Goal: Task Accomplishment & Management: Complete application form

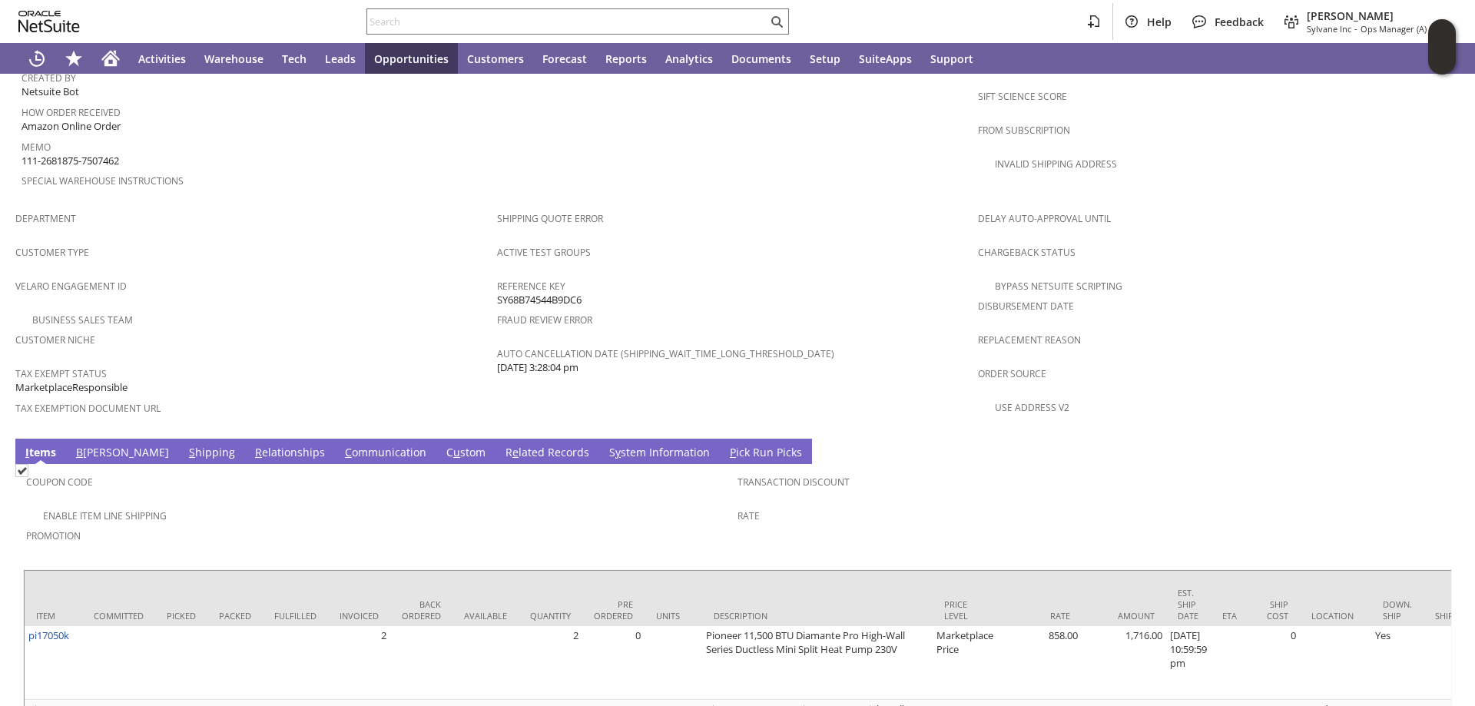
scroll to position [1075, 0]
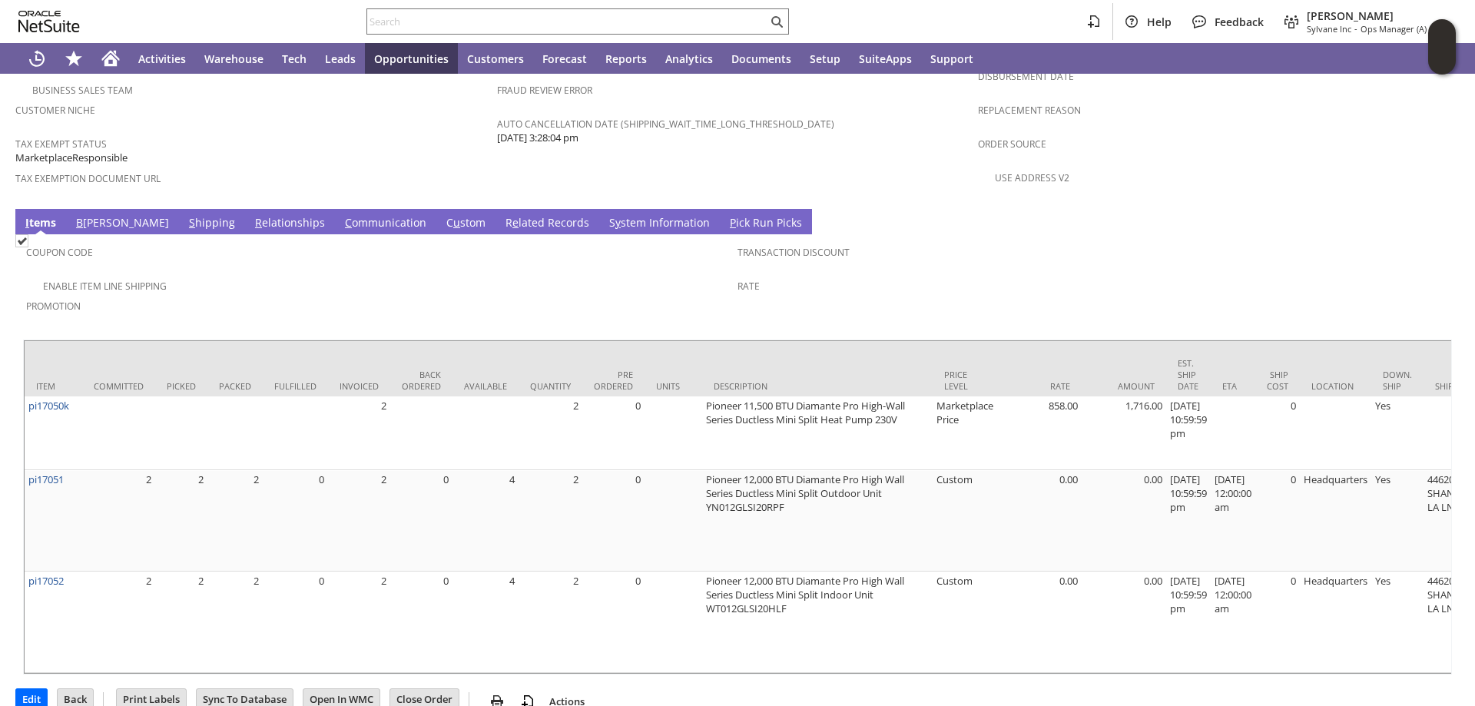
click at [185, 215] on link "S hipping" at bounding box center [212, 223] width 54 height 17
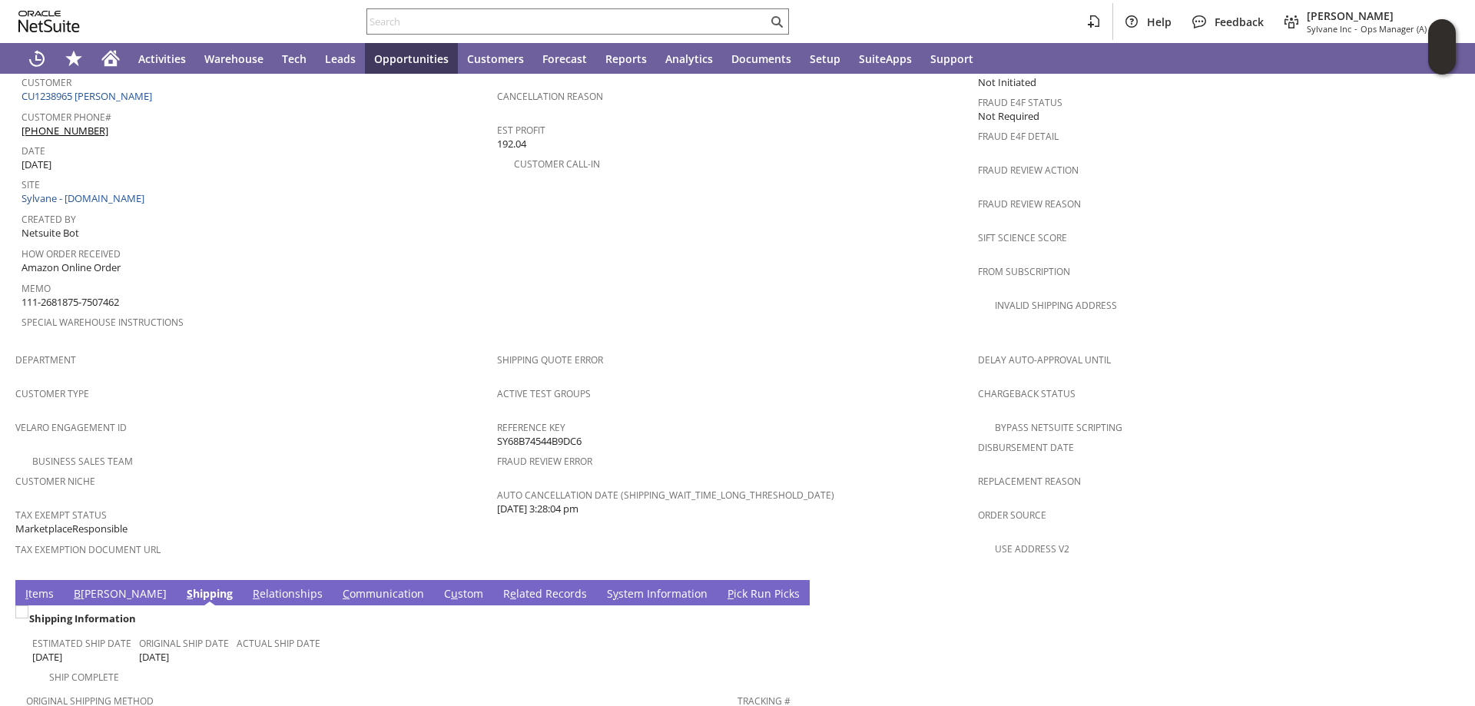
scroll to position [577, 0]
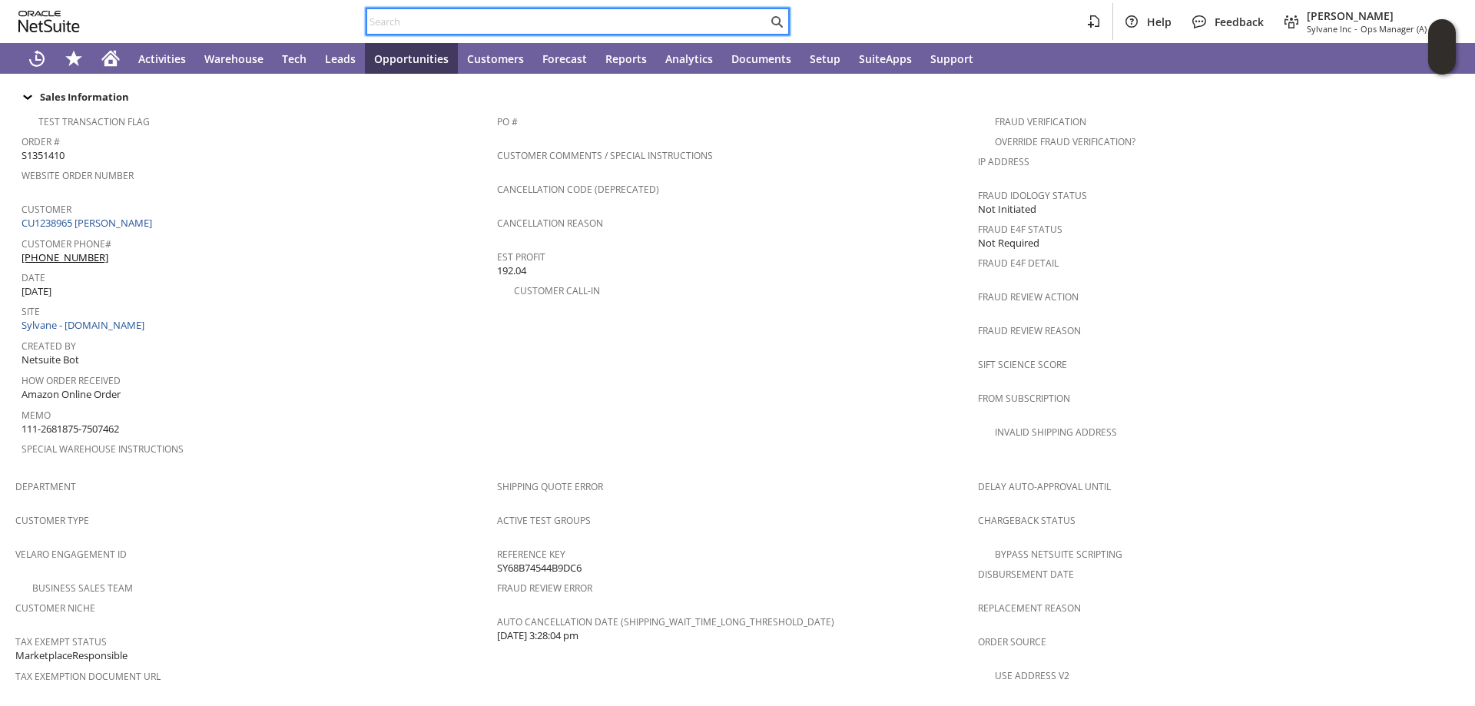
click at [390, 26] on input "text" at bounding box center [567, 21] width 400 height 18
paste input "112-4952055-0568232"
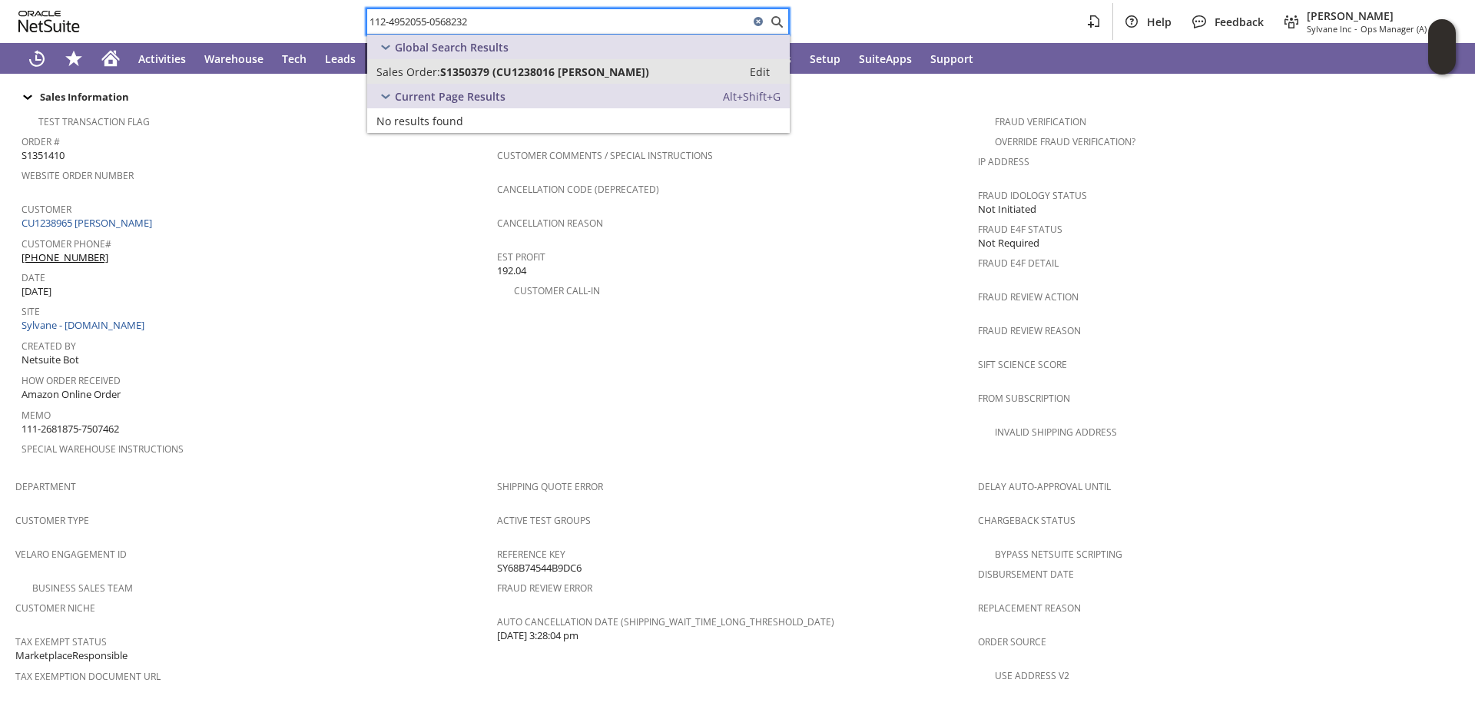
type input "112-4952055-0568232"
click at [496, 70] on span "S1350379 (CU1238016 John Arnouts)" at bounding box center [544, 72] width 209 height 15
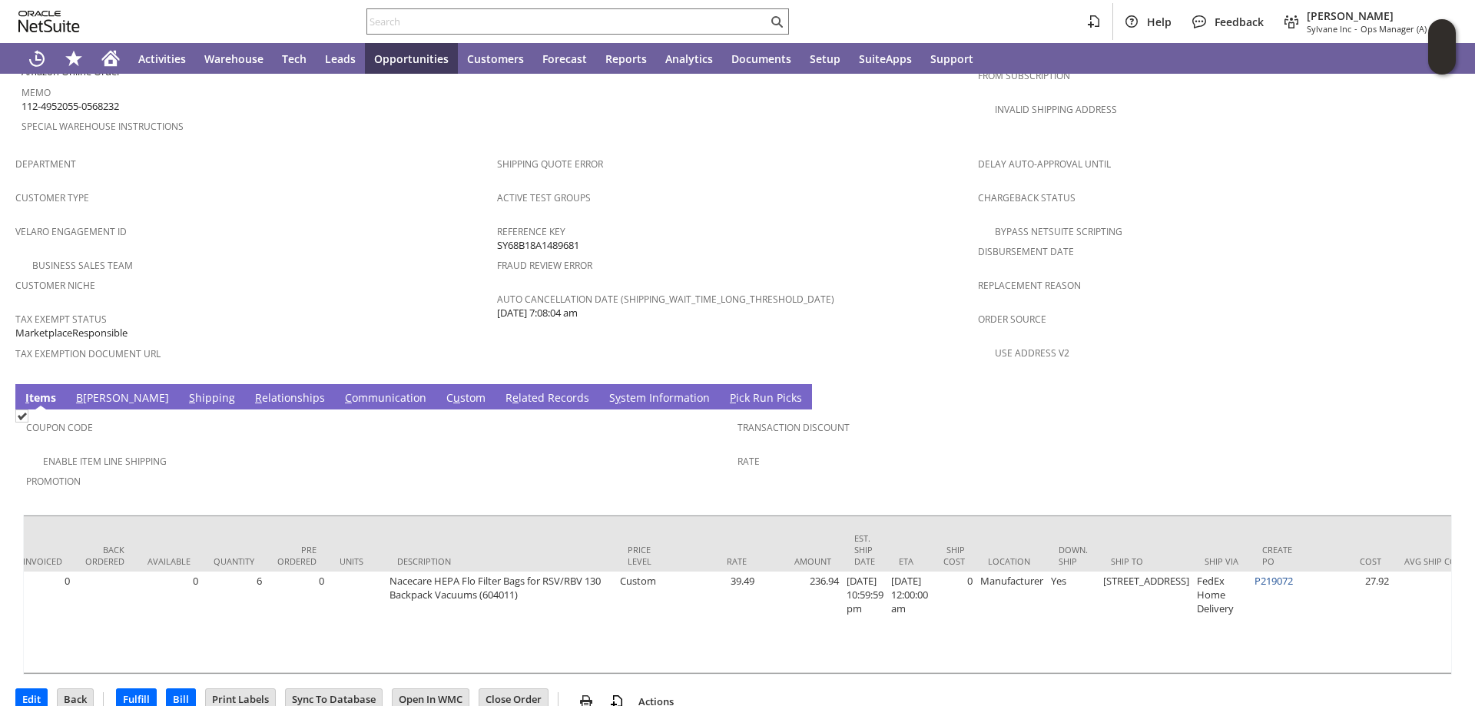
scroll to position [0, 327]
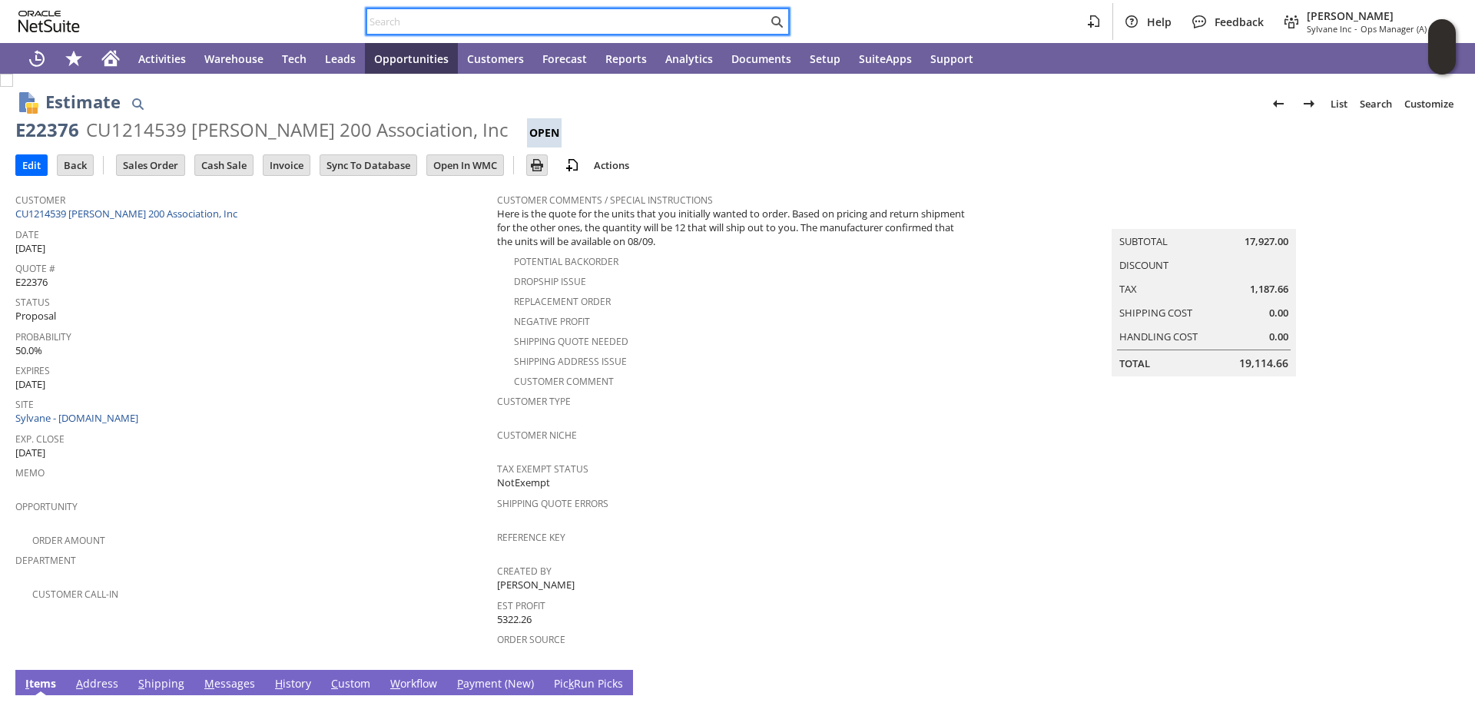
click at [413, 18] on input "text" at bounding box center [567, 21] width 400 height 18
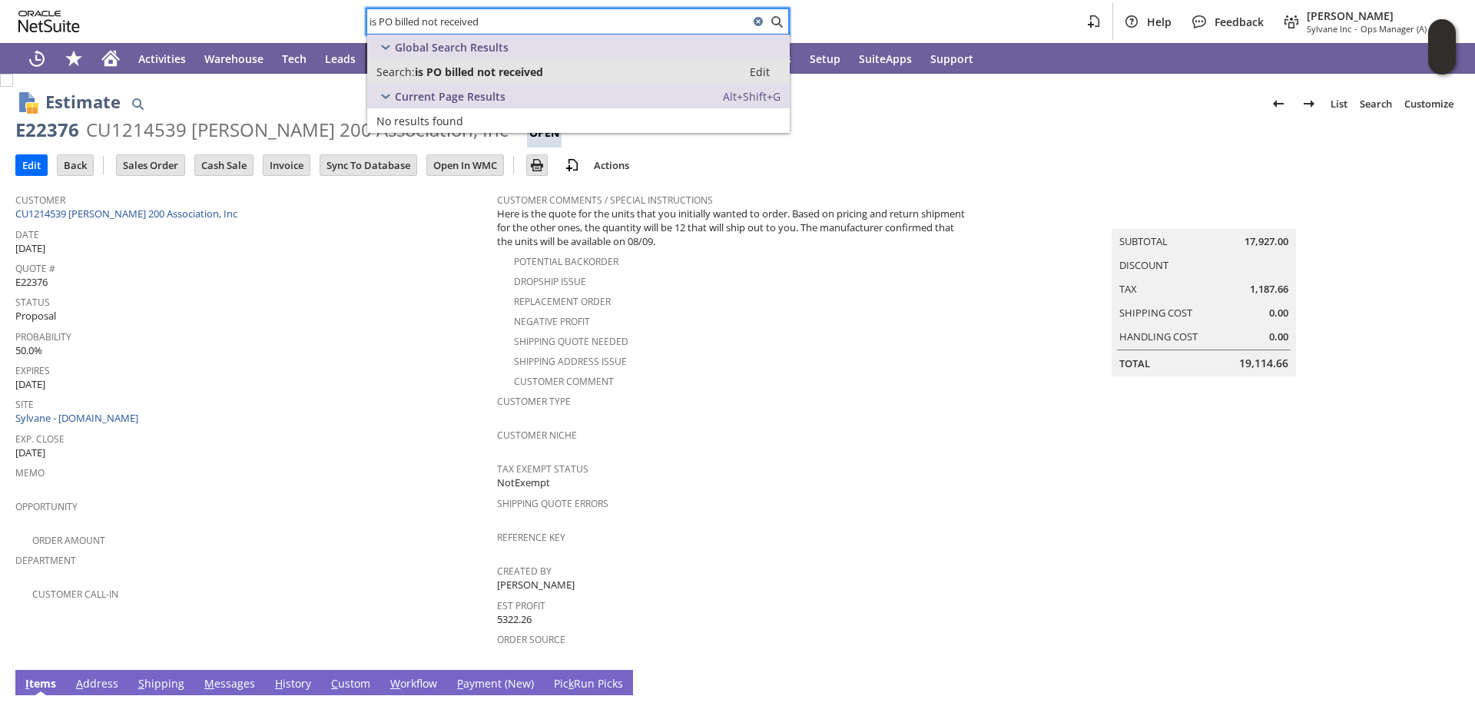
type input "is PO billed not received"
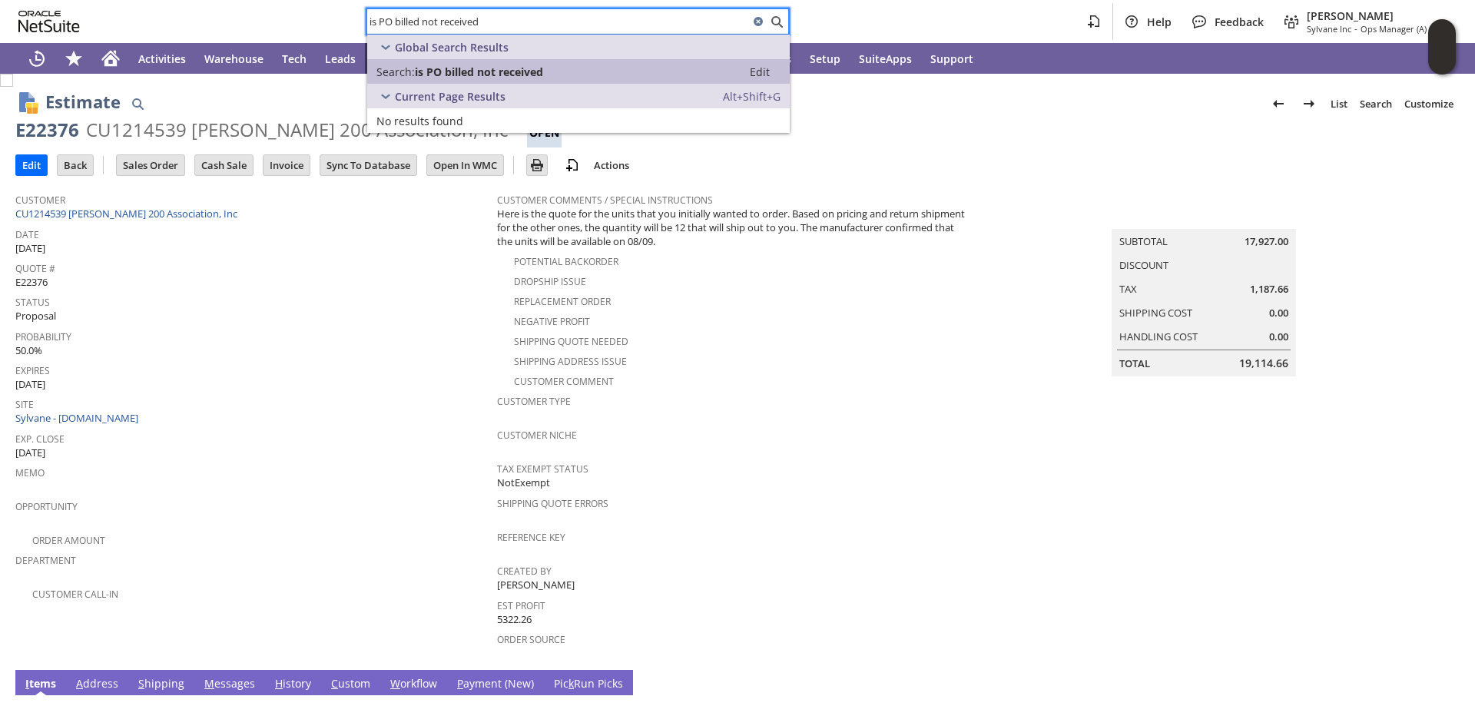
click at [516, 74] on span "is PO billed not received" at bounding box center [479, 72] width 128 height 15
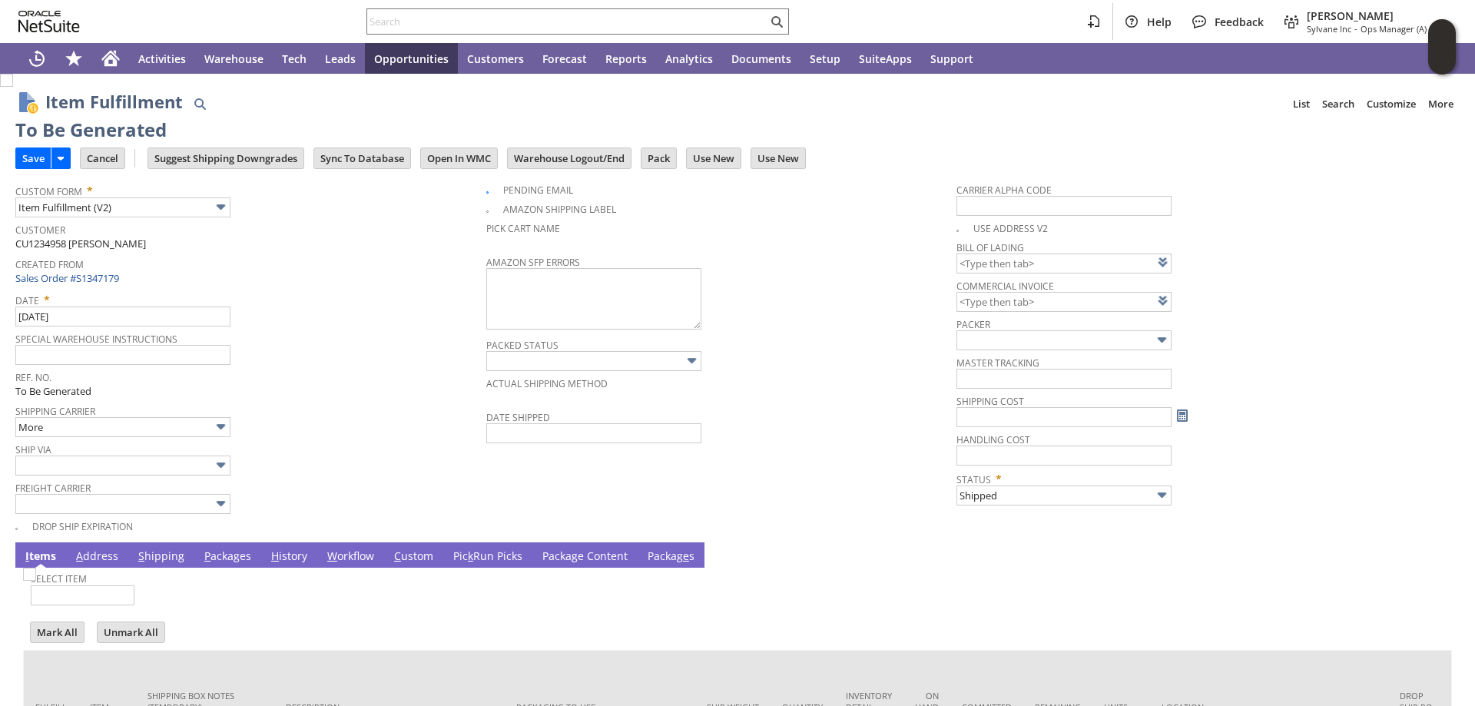
type input "0.00"
click at [28, 153] on input "Save" at bounding box center [33, 158] width 35 height 20
type input "0.00"
click at [29, 160] on input "Save" at bounding box center [33, 158] width 35 height 20
click at [25, 160] on input "Save" at bounding box center [33, 158] width 35 height 20
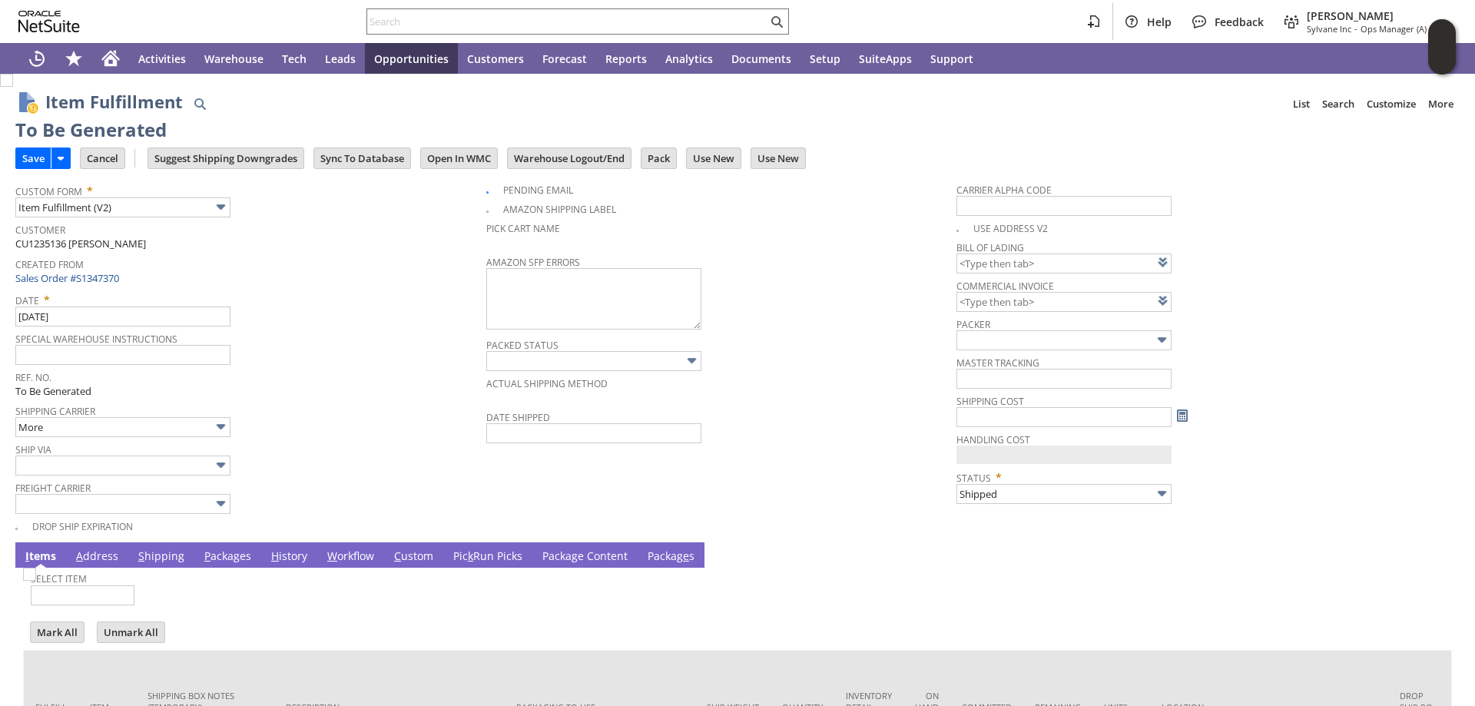
type input "0.00"
click at [29, 157] on input "Save" at bounding box center [33, 158] width 35 height 20
type input "0.00"
click at [31, 153] on input "Save" at bounding box center [33, 158] width 35 height 20
click at [34, 161] on input "Save" at bounding box center [33, 158] width 35 height 20
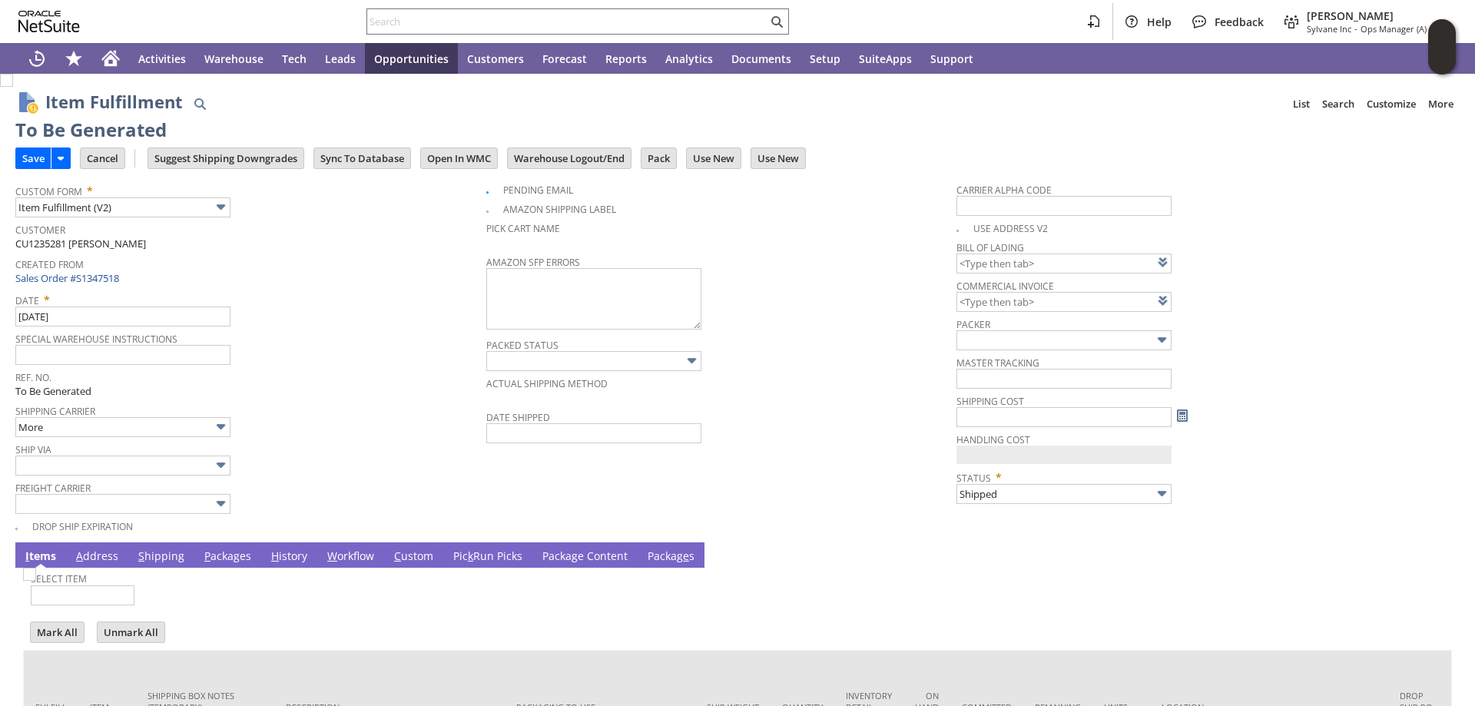
type input "0.00"
click at [36, 154] on input "Save" at bounding box center [33, 158] width 35 height 20
drag, startPoint x: 34, startPoint y: 156, endPoint x: 280, endPoint y: 12, distance: 285.8
click at [36, 155] on input "Save" at bounding box center [33, 158] width 35 height 20
type input "0.00"
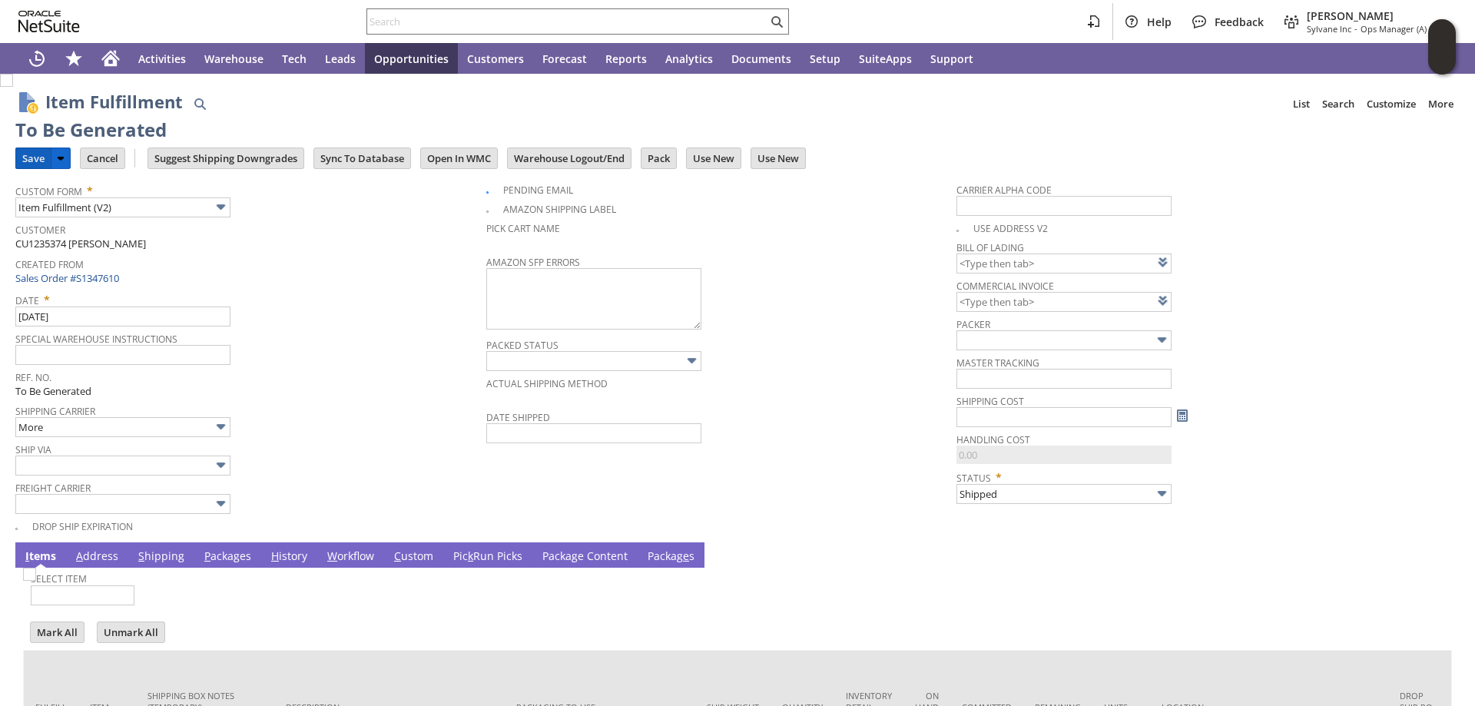
click at [31, 156] on input "Save" at bounding box center [33, 158] width 35 height 20
click at [31, 154] on input "Save" at bounding box center [33, 158] width 35 height 20
type input "0.00"
click at [32, 154] on input "Save" at bounding box center [33, 158] width 35 height 20
type input "0.00"
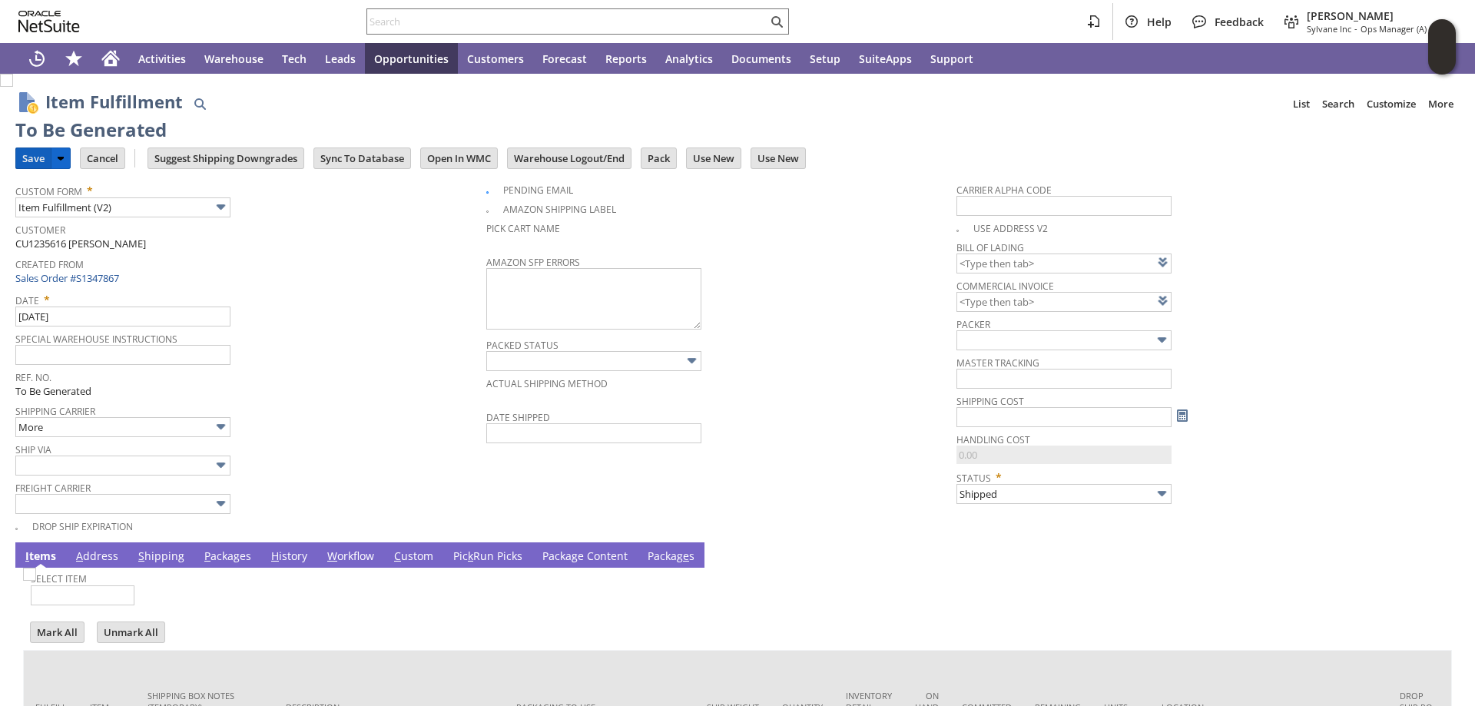
click at [37, 158] on input "Save" at bounding box center [33, 158] width 35 height 20
type input "0.00"
drag, startPoint x: 23, startPoint y: 157, endPoint x: 169, endPoint y: 128, distance: 149.0
click at [23, 157] on input "Save" at bounding box center [33, 158] width 35 height 20
click at [36, 157] on input "Save" at bounding box center [33, 158] width 35 height 20
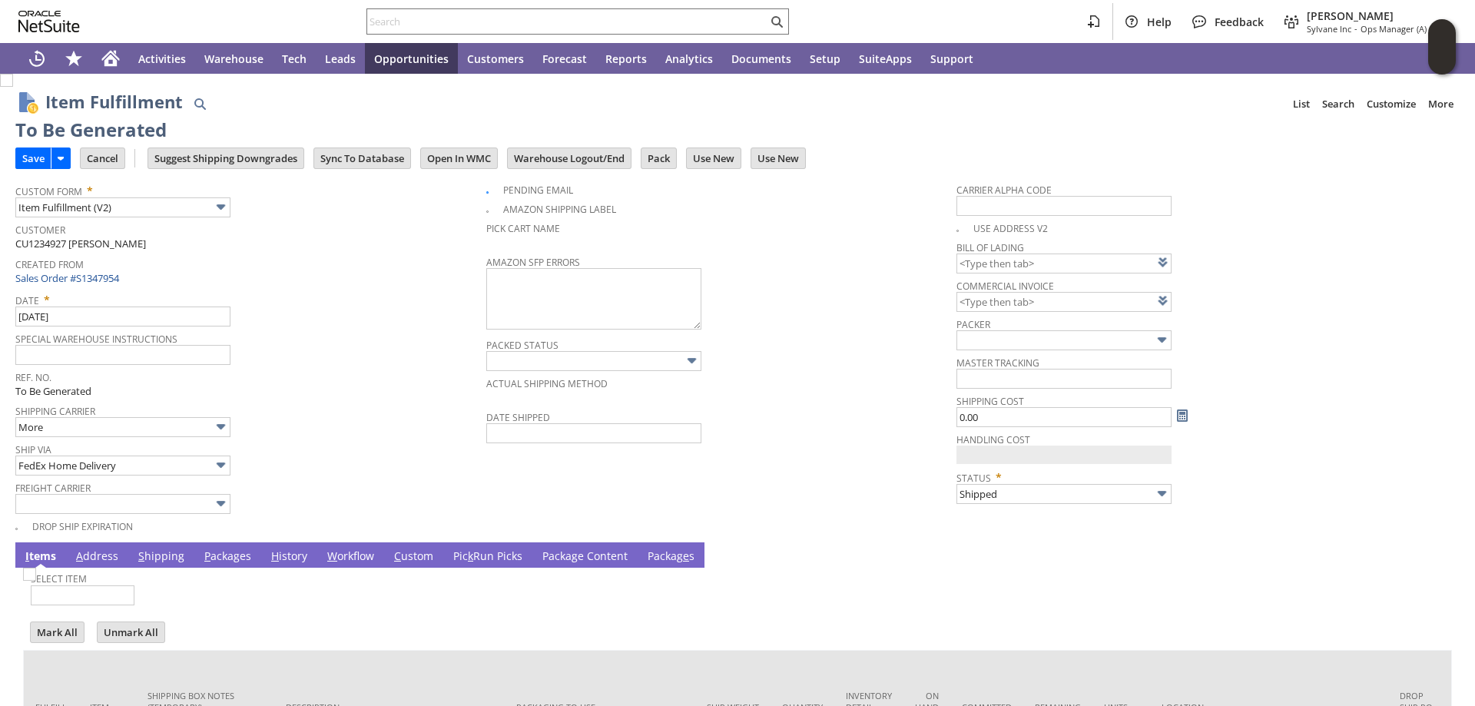
type input "0.00"
click at [32, 154] on input "Save" at bounding box center [33, 158] width 35 height 20
type input "0.00"
click at [31, 157] on input "Save" at bounding box center [33, 158] width 35 height 20
type input "0.00"
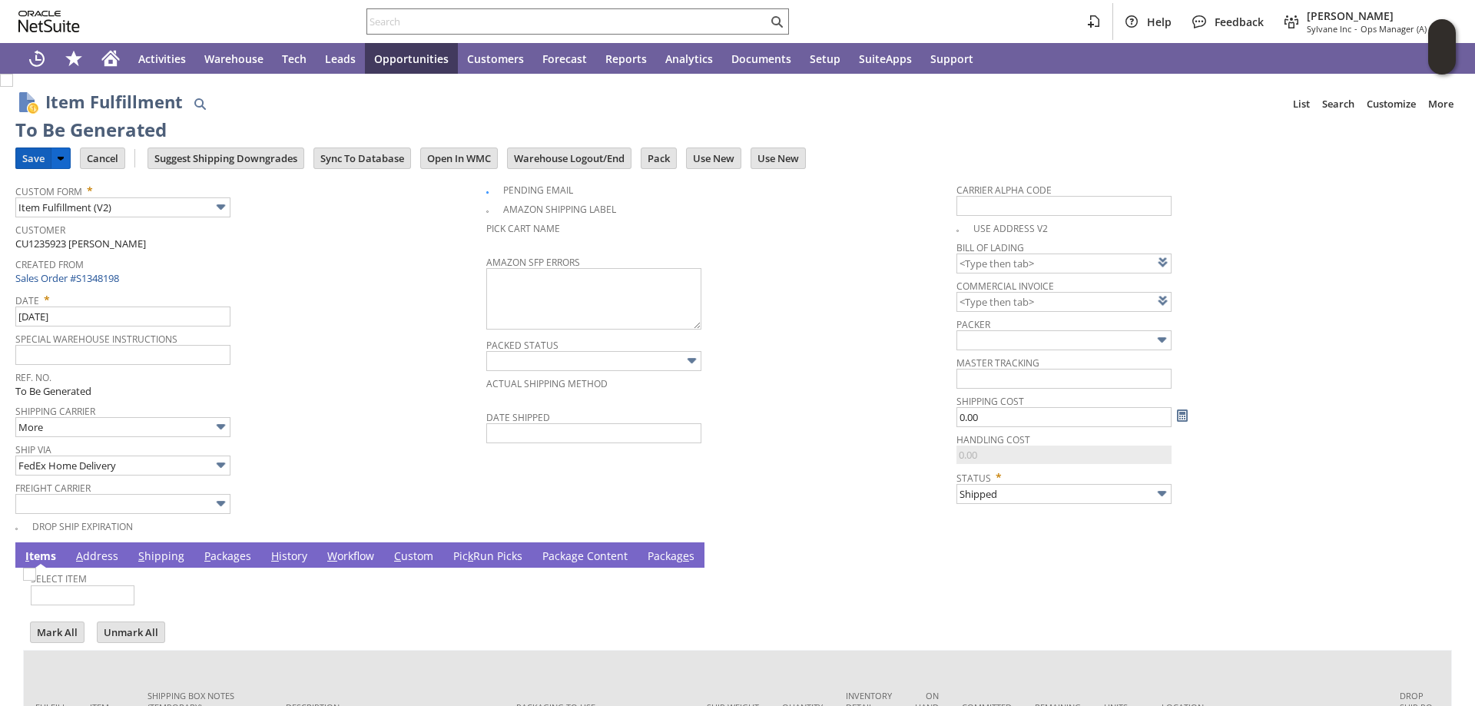
click at [31, 154] on input "Save" at bounding box center [33, 158] width 35 height 20
click at [31, 157] on input "Save" at bounding box center [33, 158] width 35 height 20
type input "0.00"
click at [28, 157] on input "Save" at bounding box center [33, 158] width 35 height 20
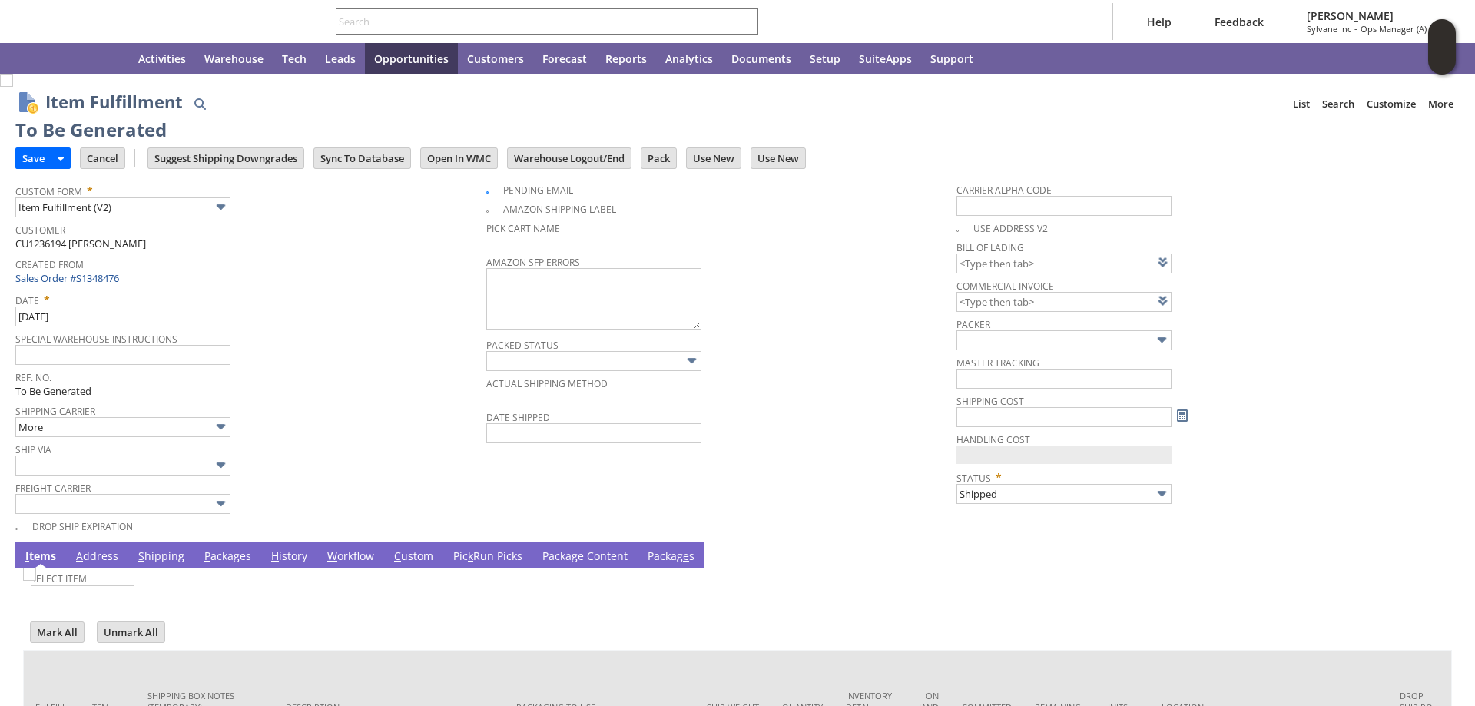
type input "0.00"
drag, startPoint x: 31, startPoint y: 156, endPoint x: 248, endPoint y: 4, distance: 264.7
click at [33, 155] on input "Save" at bounding box center [33, 158] width 35 height 20
type input "0.00"
click at [26, 154] on input "Save" at bounding box center [33, 158] width 35 height 20
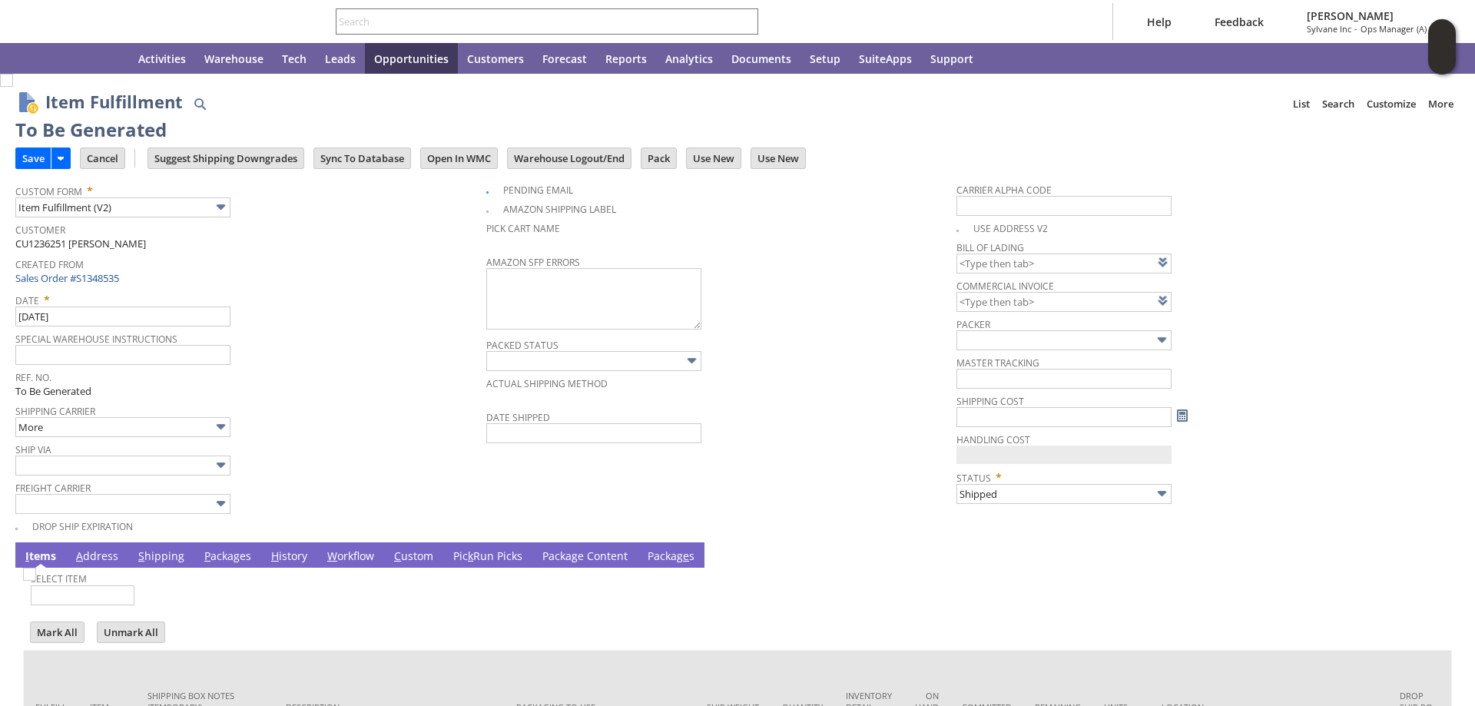
type input "0.00"
drag, startPoint x: 28, startPoint y: 159, endPoint x: 321, endPoint y: 2, distance: 332.0
click at [31, 158] on input "Save" at bounding box center [33, 158] width 35 height 20
type input "0.00"
click at [31, 151] on input "Save" at bounding box center [33, 158] width 35 height 20
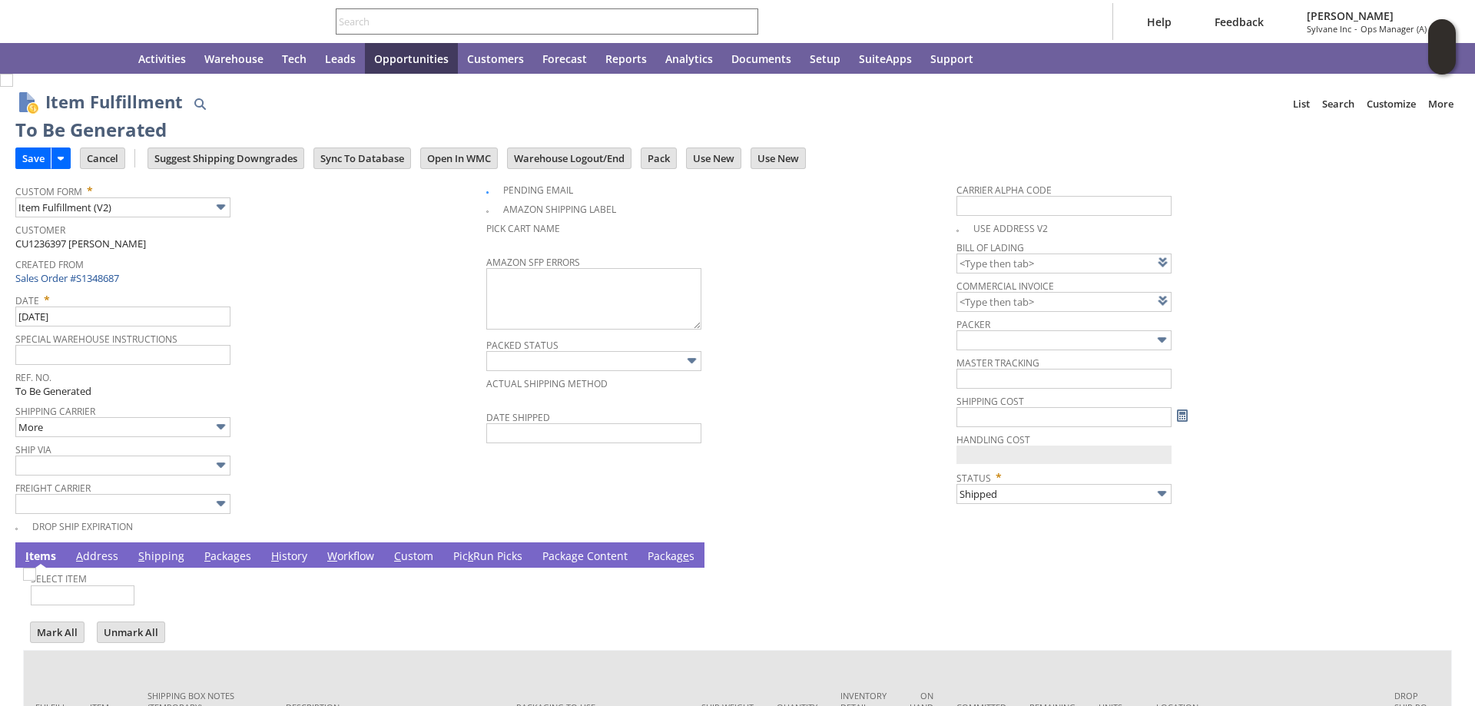
type input "0.00"
click at [28, 150] on input "Save" at bounding box center [33, 158] width 35 height 20
type input "0.00"
click at [36, 154] on input "Save" at bounding box center [33, 158] width 35 height 20
type input "0.00"
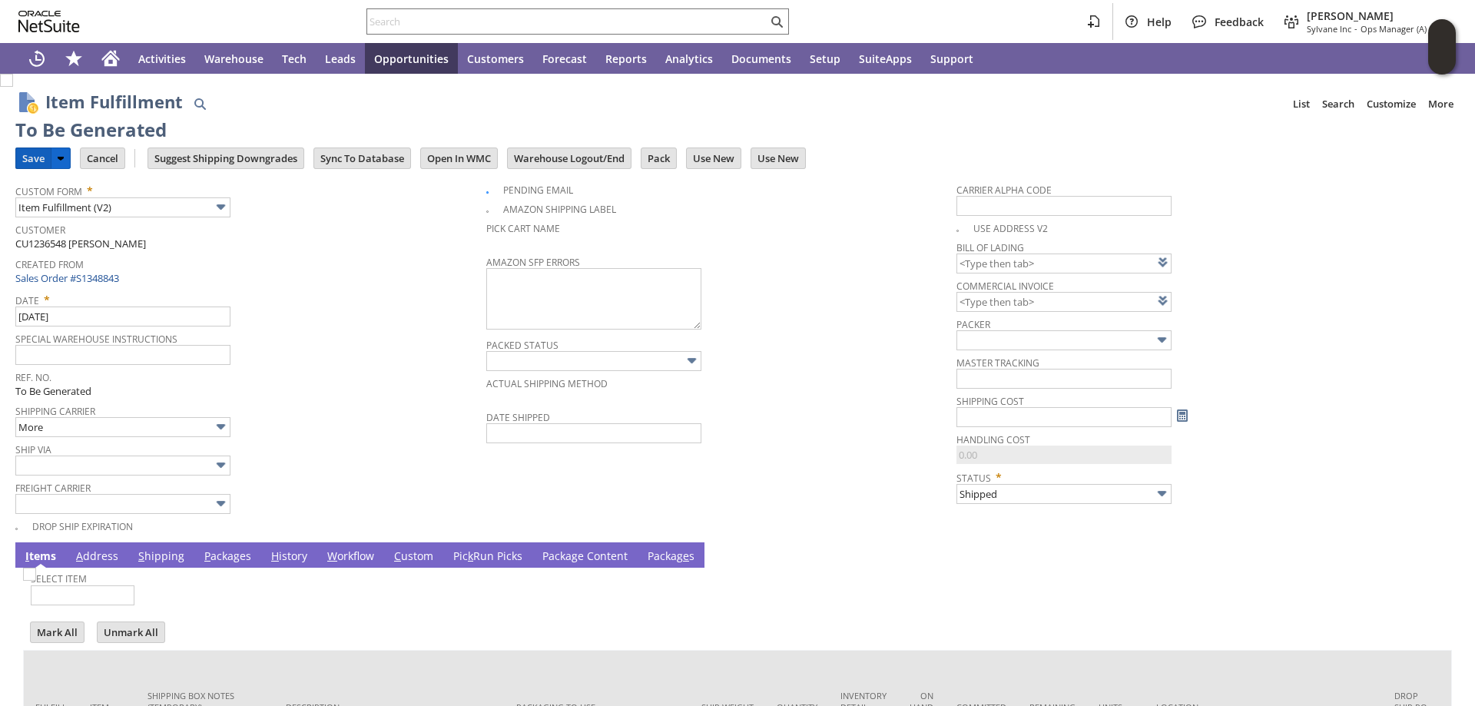
click at [37, 159] on input "Save" at bounding box center [33, 158] width 35 height 20
type input "0.00"
drag, startPoint x: 26, startPoint y: 153, endPoint x: 300, endPoint y: 1, distance: 313.6
click at [27, 153] on input "Save" at bounding box center [33, 158] width 35 height 20
type input "0.00"
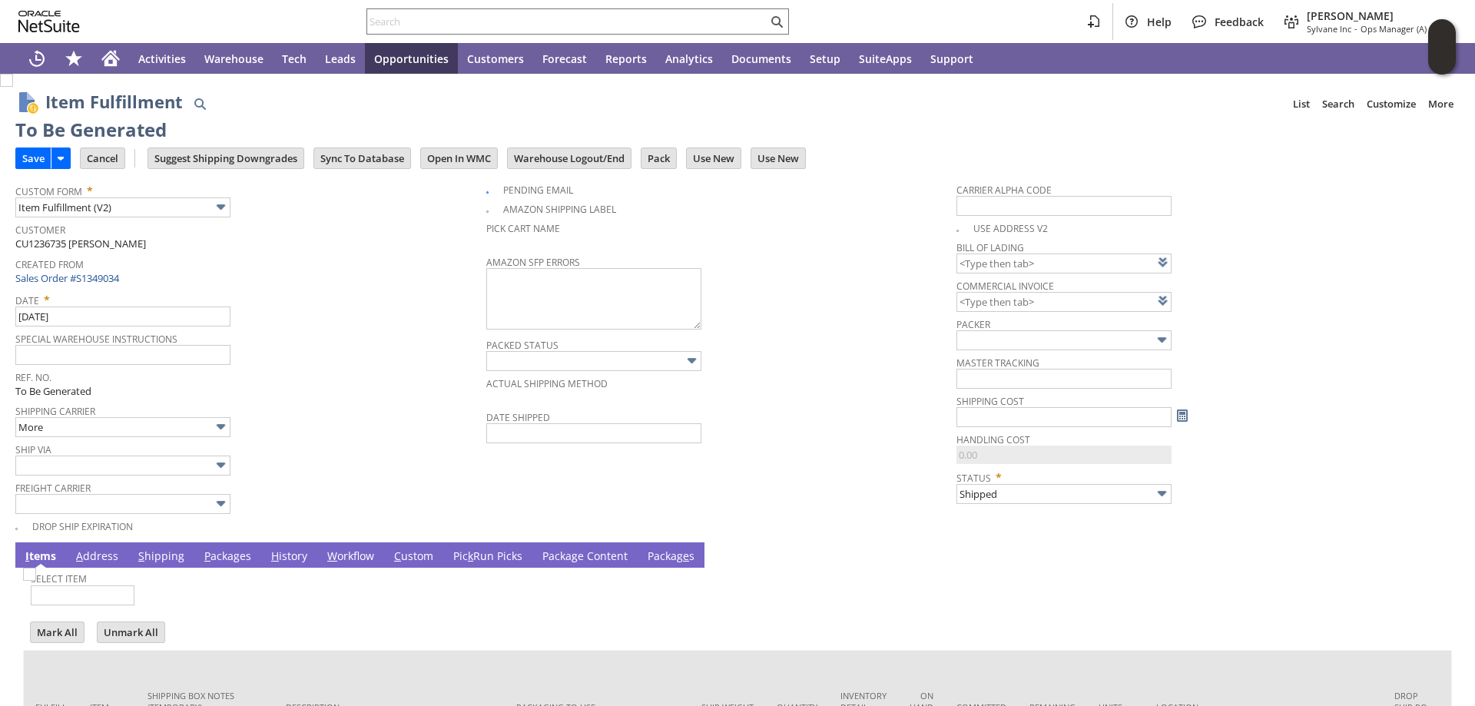
drag, startPoint x: 32, startPoint y: 158, endPoint x: 374, endPoint y: 2, distance: 376.1
click at [34, 158] on input "Save" at bounding box center [33, 158] width 35 height 20
type input "0.00"
click at [29, 151] on input "Save" at bounding box center [33, 158] width 35 height 20
type input "0.00"
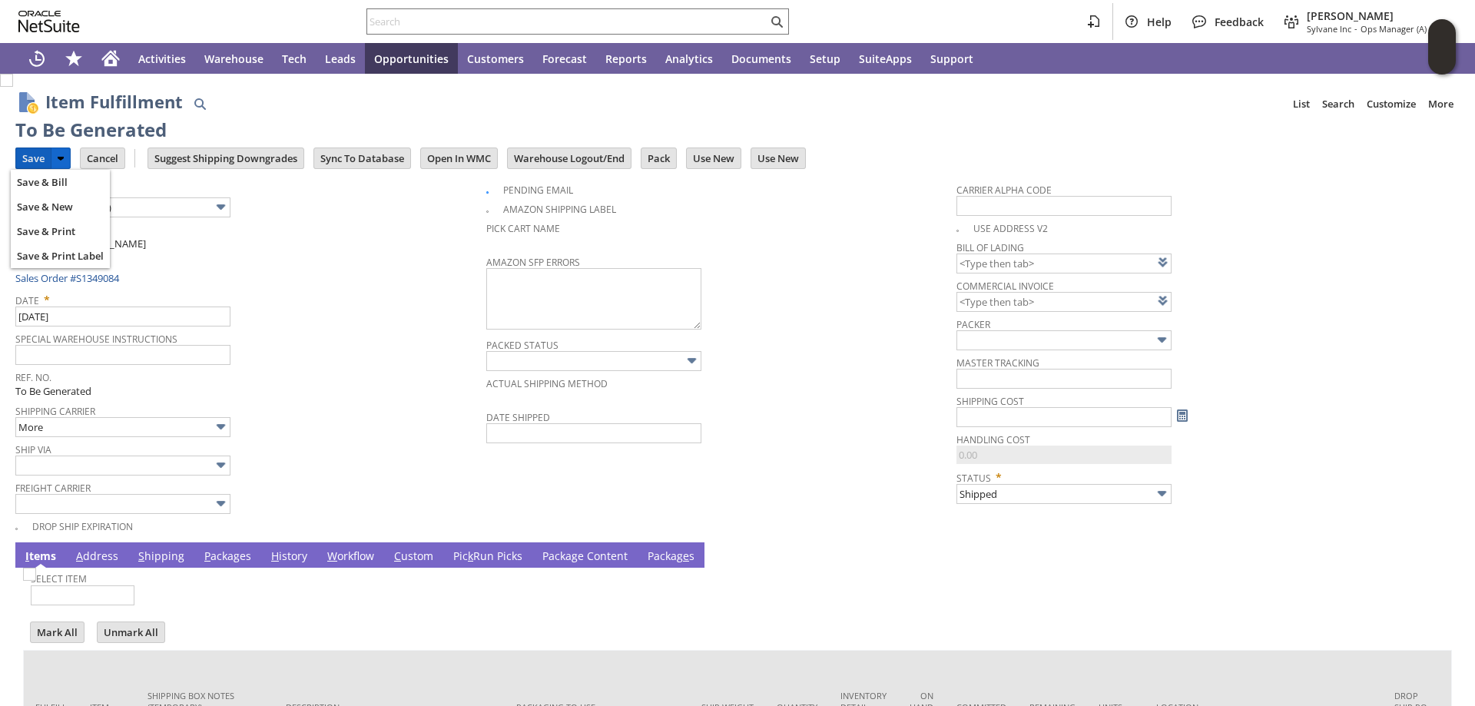
click at [33, 151] on input "Save" at bounding box center [33, 158] width 35 height 20
type input "0.00"
drag, startPoint x: 29, startPoint y: 151, endPoint x: 347, endPoint y: 5, distance: 350.0
click at [30, 151] on input "Save" at bounding box center [33, 158] width 35 height 20
type input "0.00"
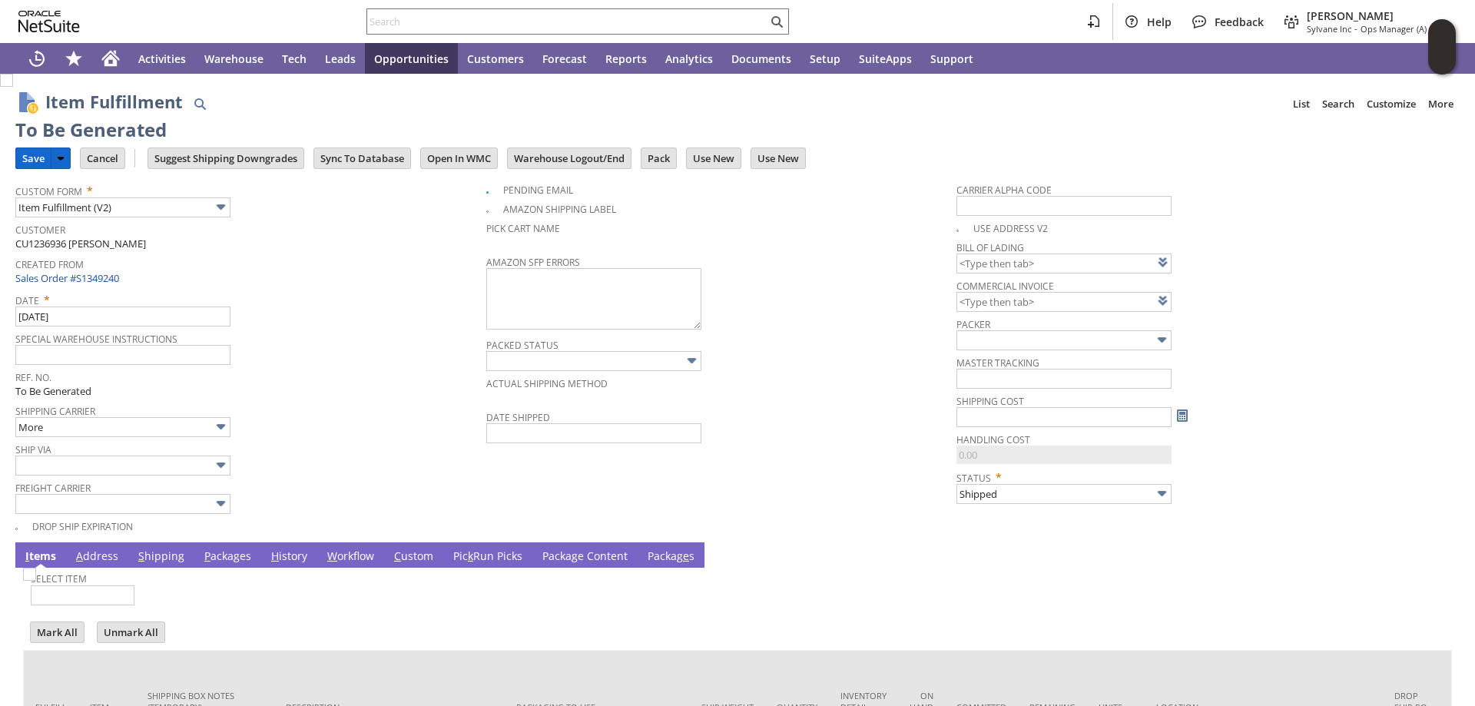
drag, startPoint x: 25, startPoint y: 154, endPoint x: 410, endPoint y: 4, distance: 413.0
click at [25, 154] on input "Save" at bounding box center [33, 158] width 35 height 20
type input "0.00"
click at [28, 148] on input "Save" at bounding box center [33, 158] width 35 height 20
type input "0.00"
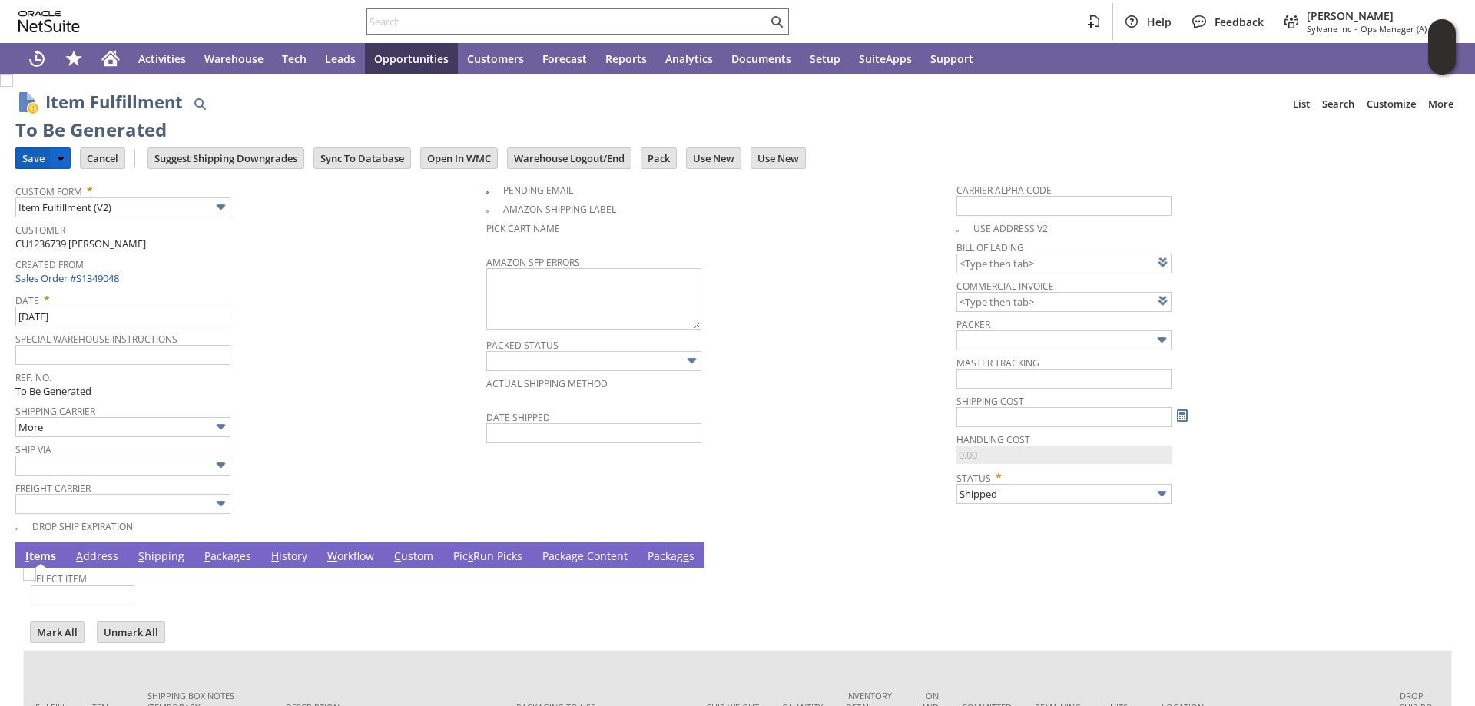
click at [36, 154] on input "Save" at bounding box center [33, 158] width 35 height 20
type input "0.00"
drag, startPoint x: 22, startPoint y: 152, endPoint x: 158, endPoint y: 89, distance: 149.9
click at [22, 151] on input "Save" at bounding box center [33, 158] width 35 height 20
type input "0.00"
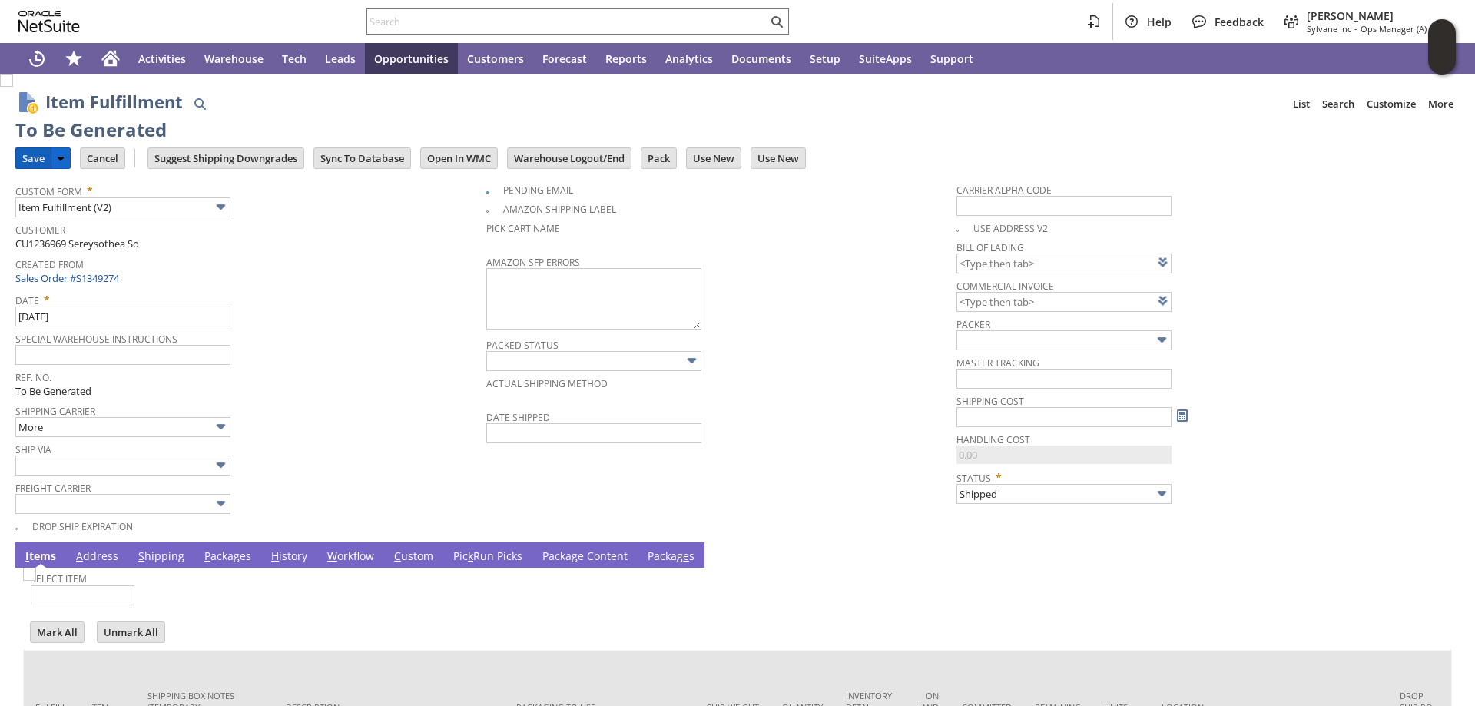
click at [31, 153] on input "Save" at bounding box center [33, 158] width 35 height 20
type input "0.00"
click at [30, 154] on input "Save" at bounding box center [33, 158] width 35 height 20
type input "0.00"
click at [29, 151] on input "Save" at bounding box center [33, 158] width 35 height 20
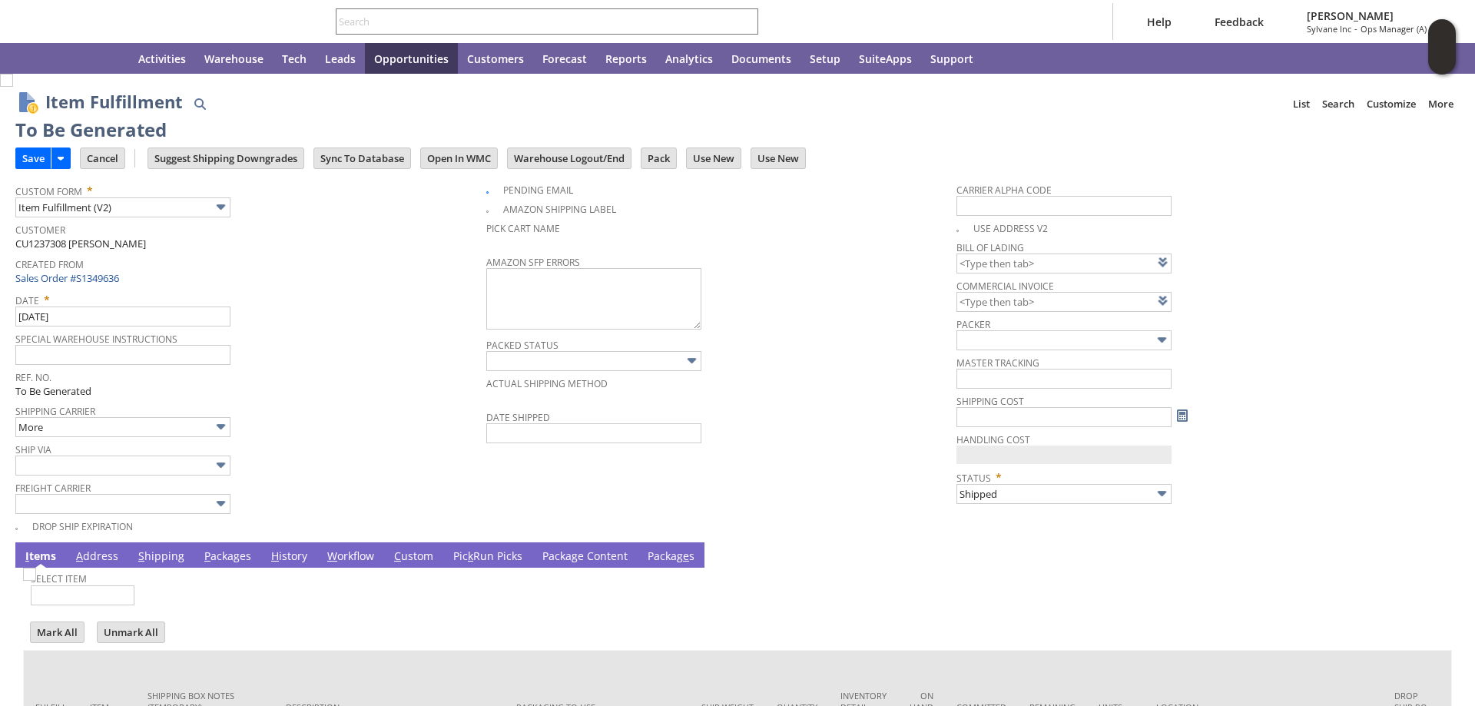
type input "0.00"
click at [28, 149] on input "Save" at bounding box center [33, 158] width 35 height 20
type input "0.00"
click at [21, 148] on input "Save" at bounding box center [33, 158] width 35 height 20
type input "0.00"
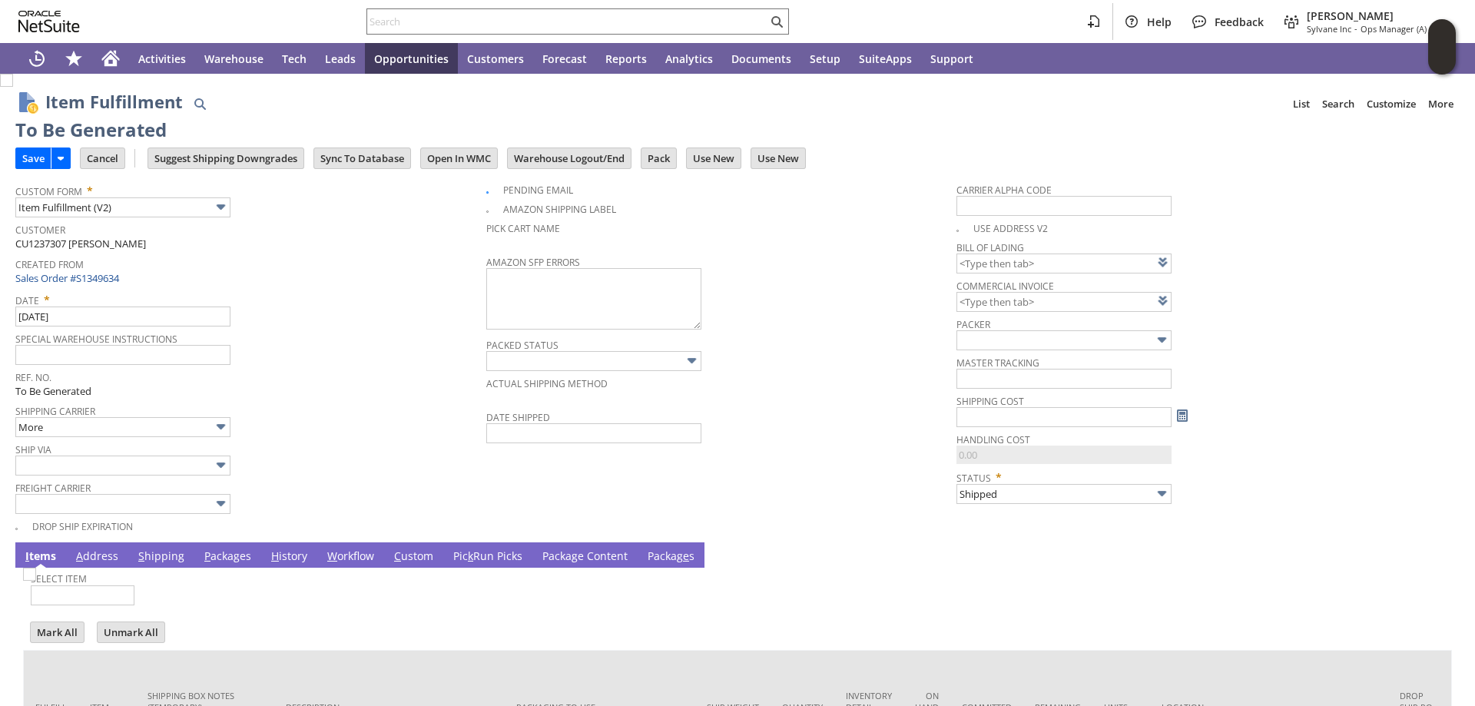
drag, startPoint x: 28, startPoint y: 154, endPoint x: 317, endPoint y: 23, distance: 317.0
click at [28, 154] on input "Save" at bounding box center [33, 158] width 35 height 20
type input "0.00"
click at [27, 155] on input "Save" at bounding box center [33, 158] width 35 height 20
type input "0.00"
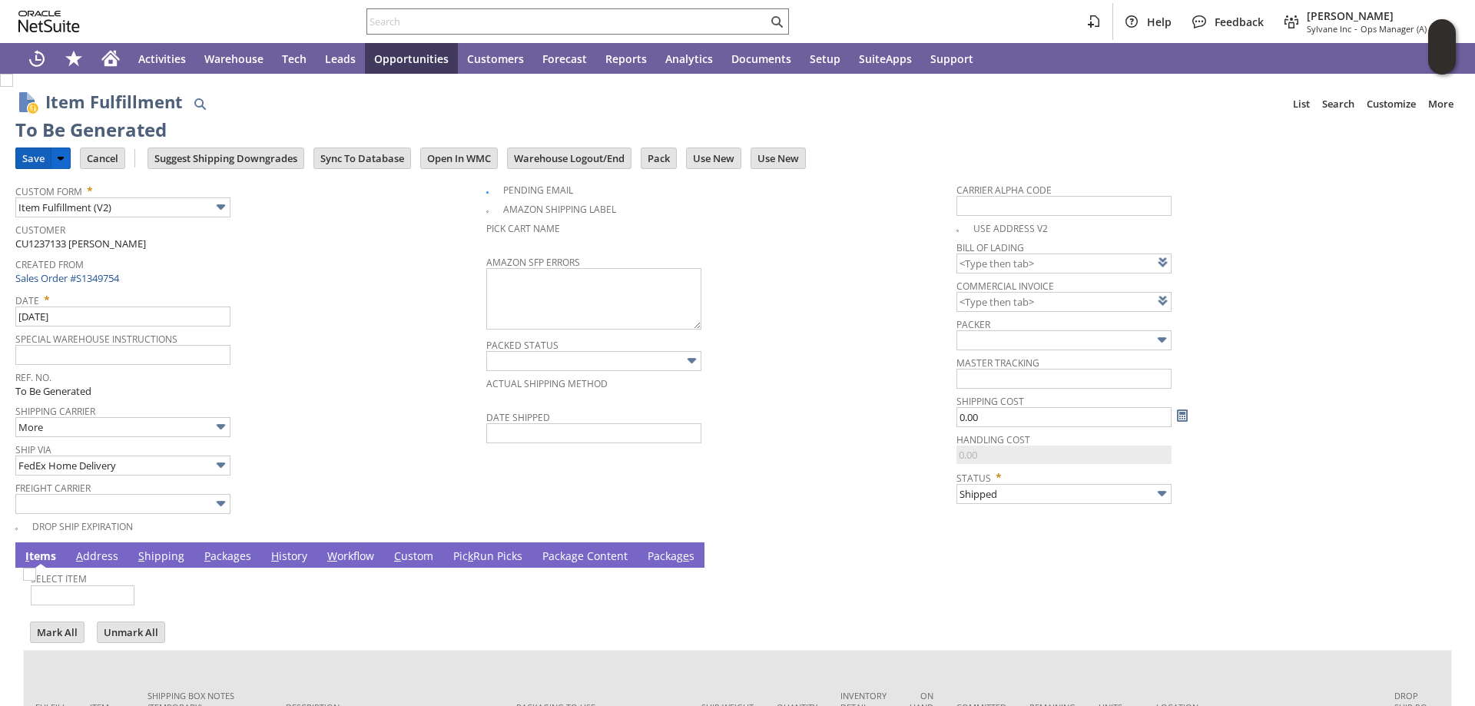
click at [30, 154] on input "Save" at bounding box center [33, 158] width 35 height 20
type input "0.00"
click at [25, 151] on input "Save" at bounding box center [33, 158] width 35 height 20
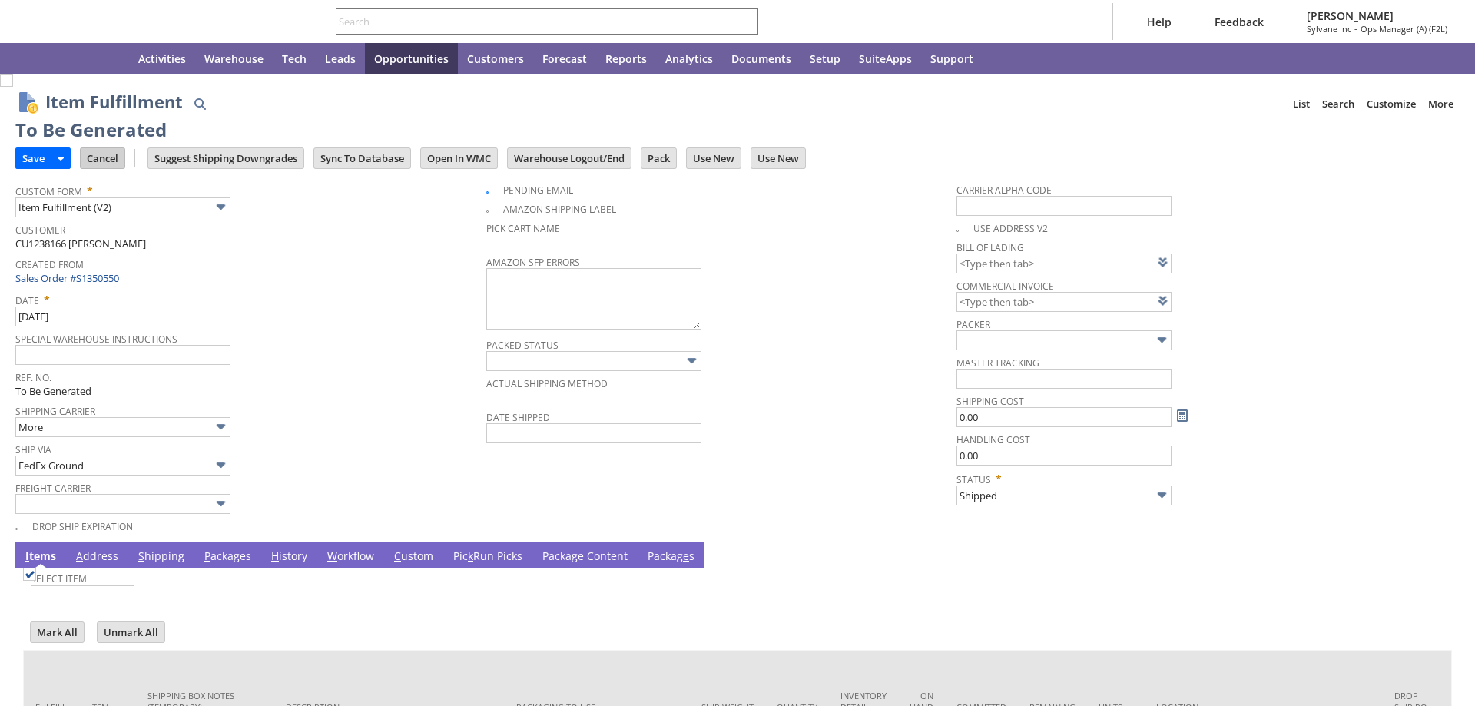
click at [97, 153] on input "Cancel" at bounding box center [103, 158] width 44 height 20
type input "0.00"
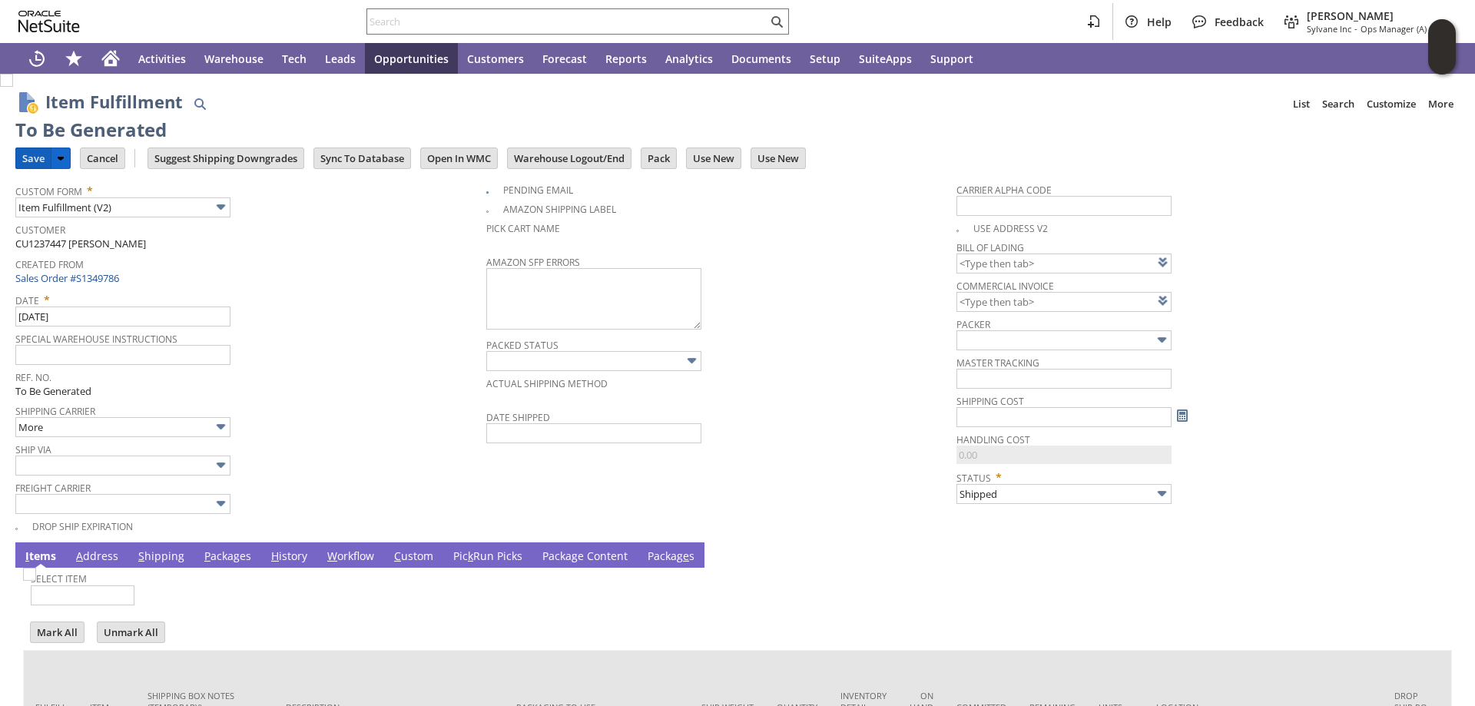
click at [35, 157] on input "Save" at bounding box center [33, 158] width 35 height 20
